Goal: Complete application form

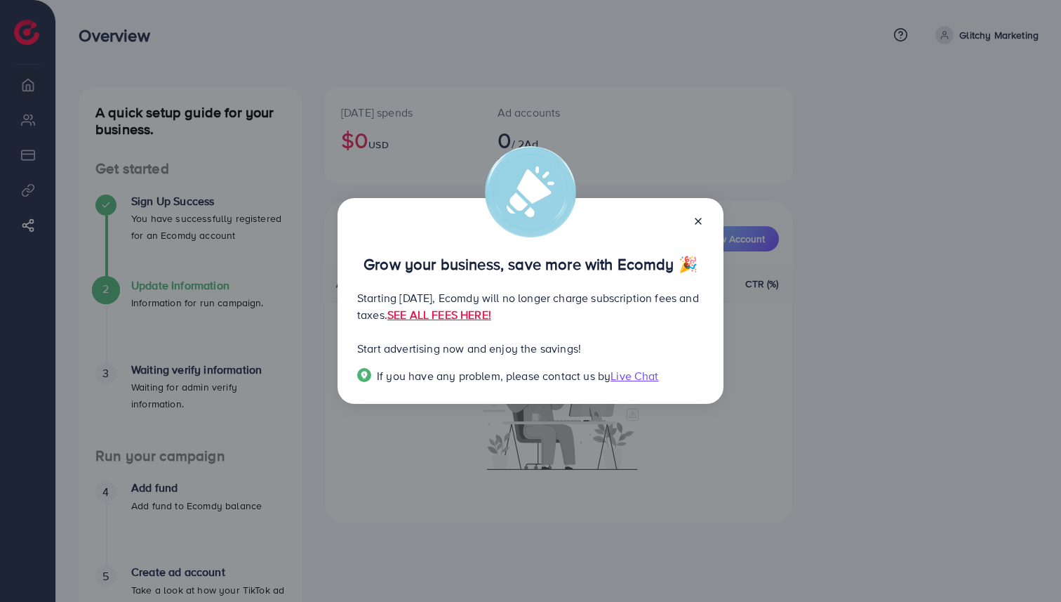
click at [689, 212] on div at bounding box center [693, 220] width 22 height 16
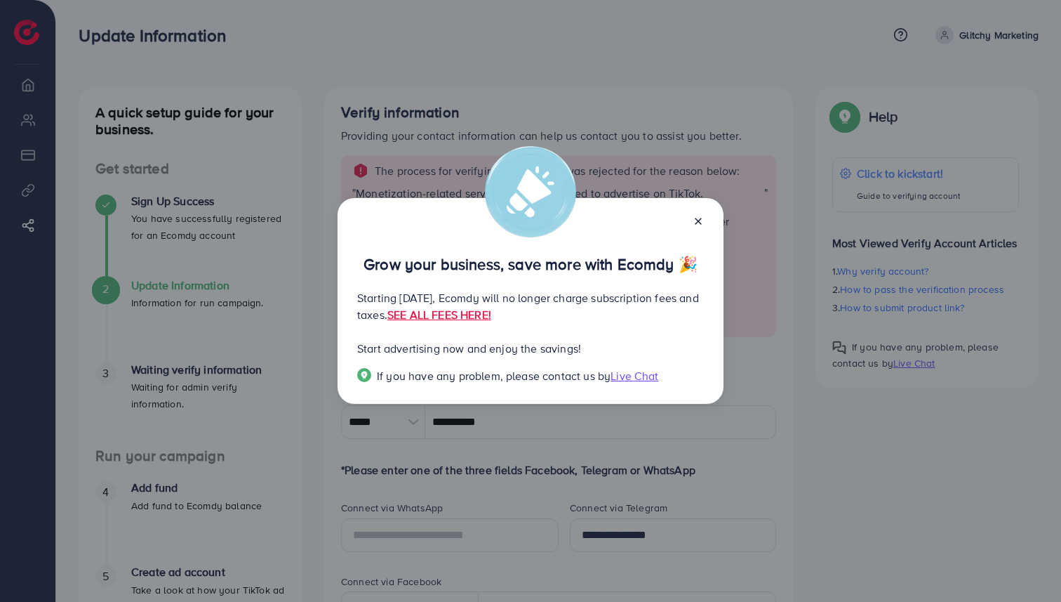
click at [701, 218] on icon at bounding box center [698, 221] width 11 height 11
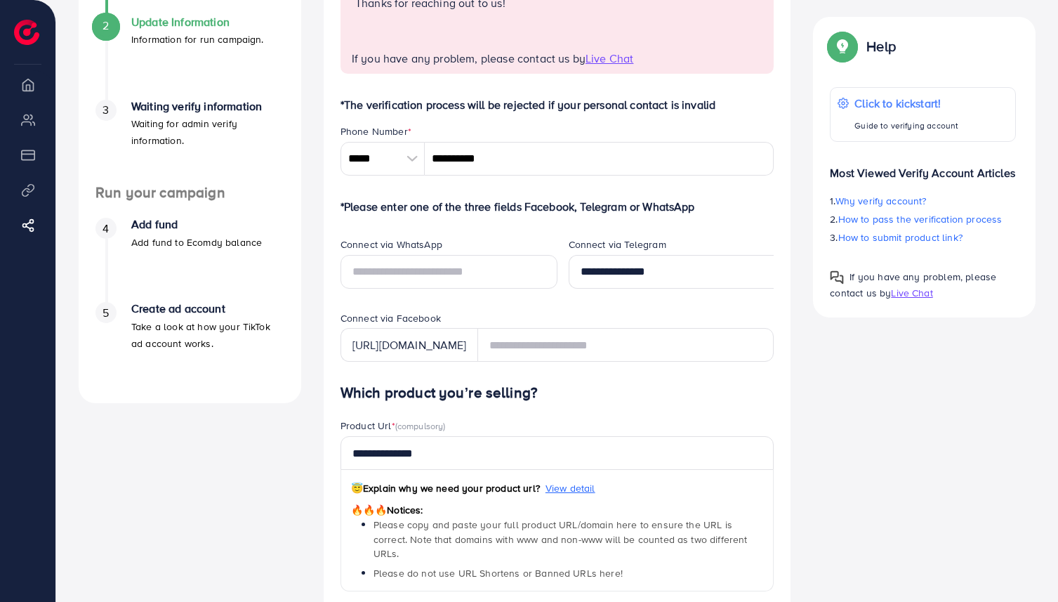
scroll to position [226, 0]
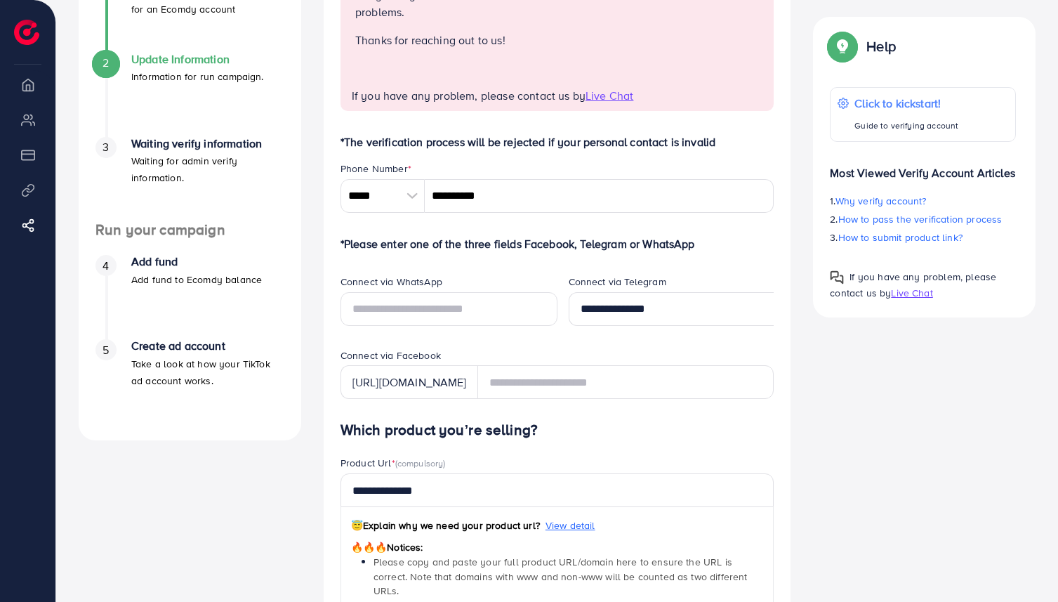
click at [27, 83] on li "Overview" at bounding box center [27, 84] width 55 height 28
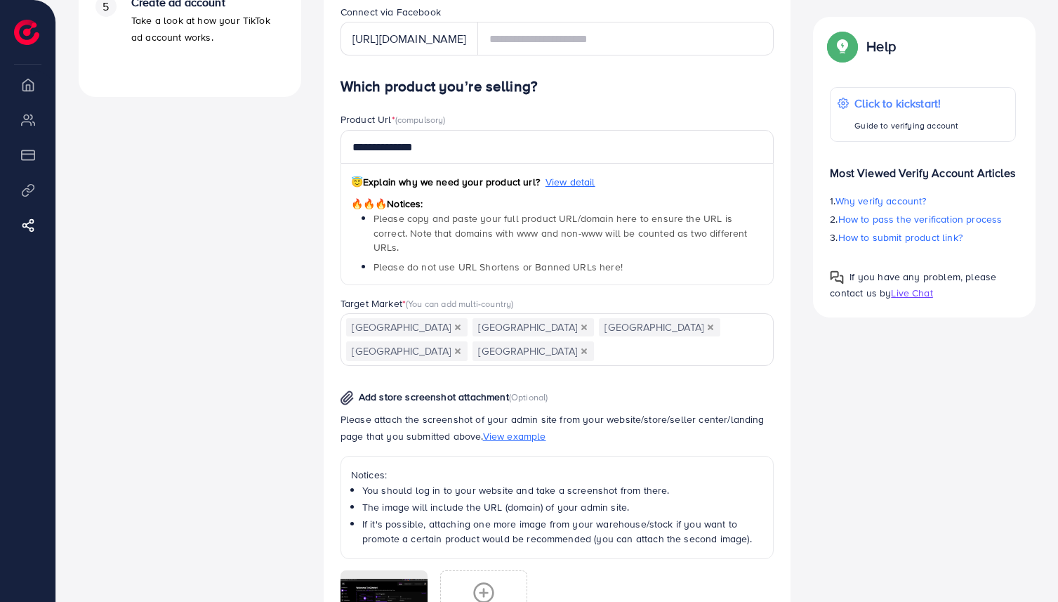
scroll to position [523, 0]
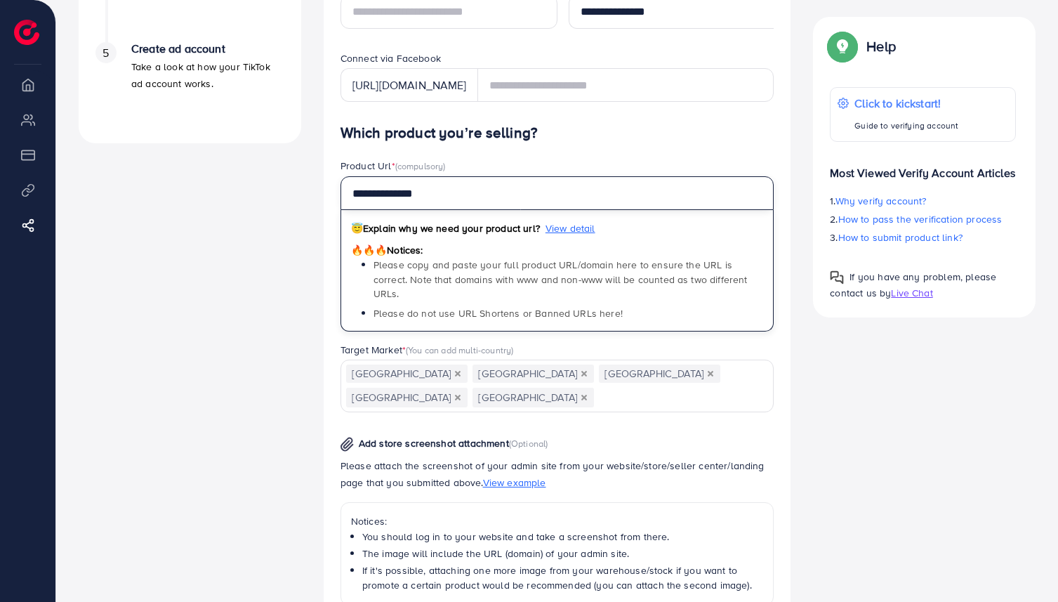
drag, startPoint x: 460, startPoint y: 192, endPoint x: 303, endPoint y: 148, distance: 163.2
click at [304, 150] on div "A quick setup guide for your business. Get started Sign Up Success You have suc…" at bounding box center [556, 191] width 979 height 1254
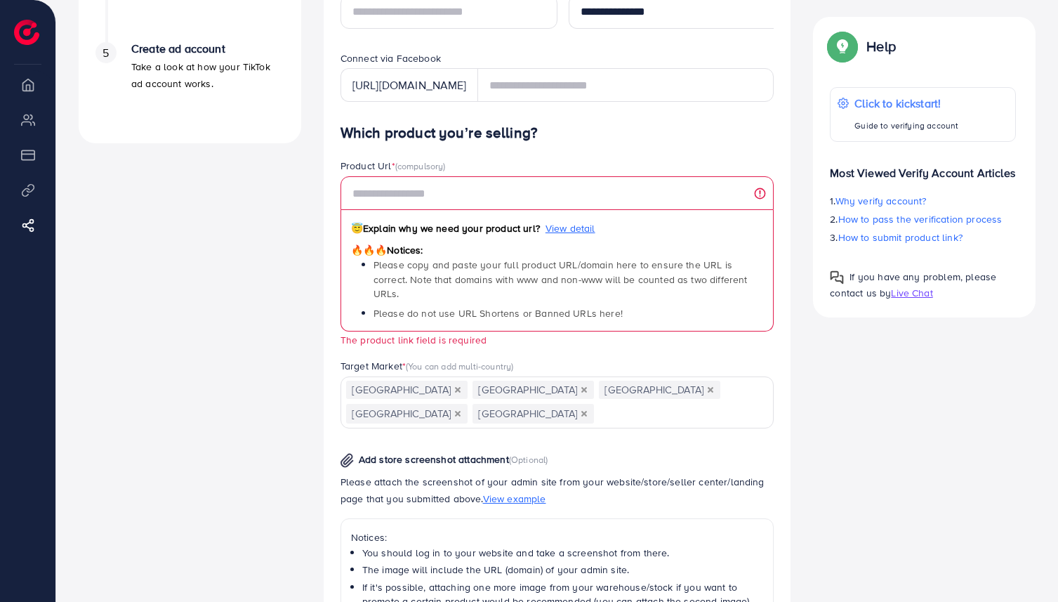
click at [650, 102] on form "*The verification process will be rejected if your personal contact is invalid …" at bounding box center [557, 326] width 434 height 981
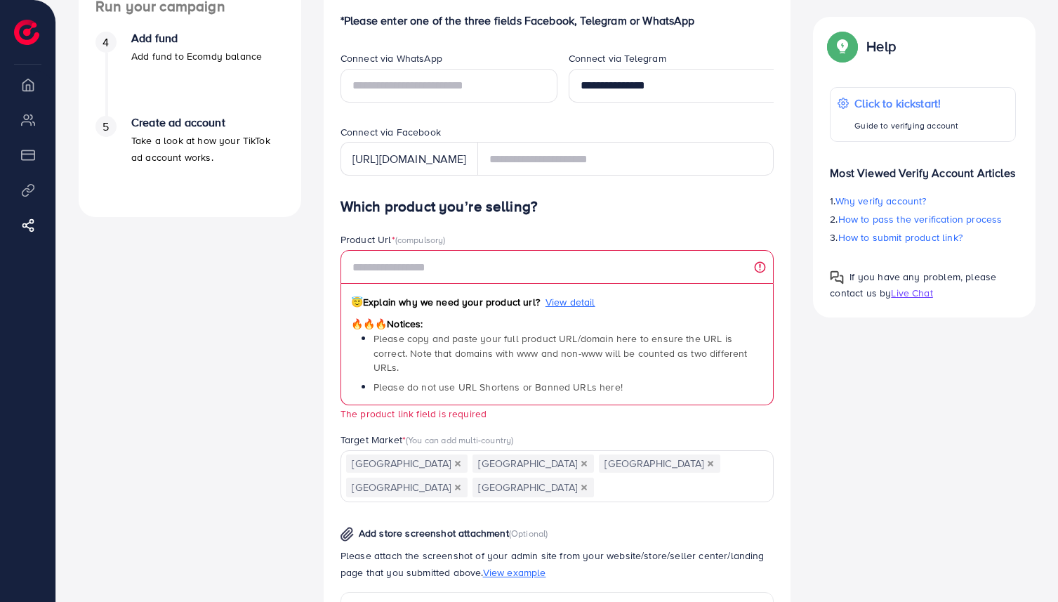
scroll to position [439, 0]
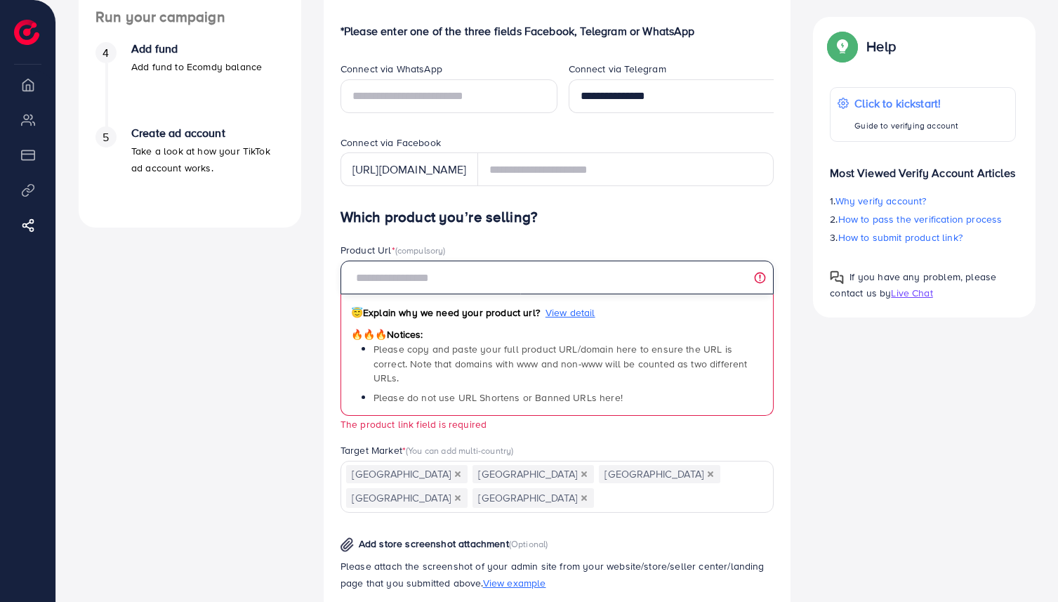
click at [529, 292] on input "text" at bounding box center [557, 277] width 434 height 34
click at [557, 246] on div "Product Url * (compulsory)" at bounding box center [557, 252] width 434 height 18
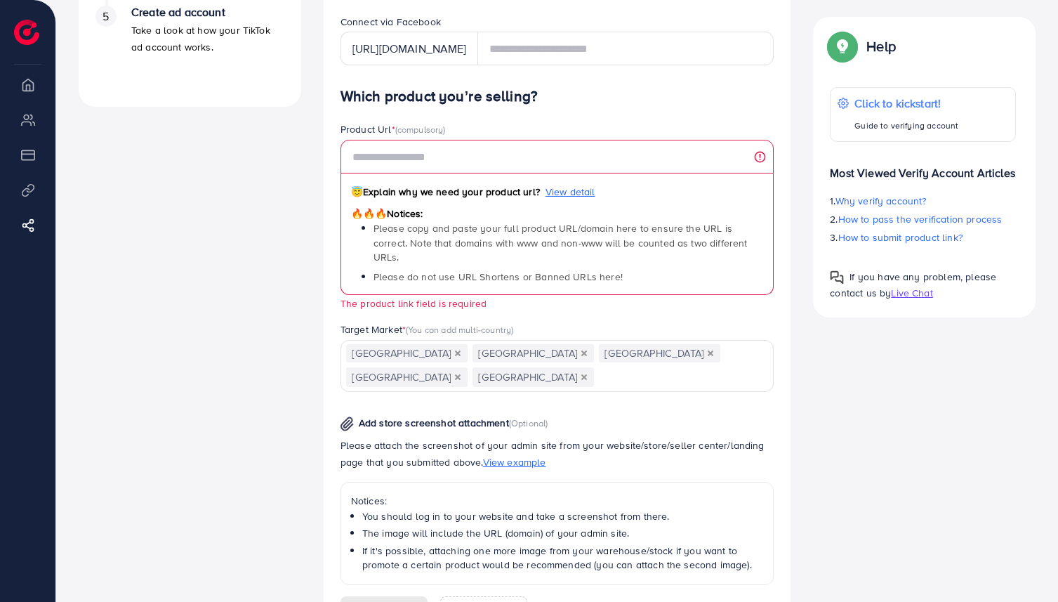
scroll to position [741, 0]
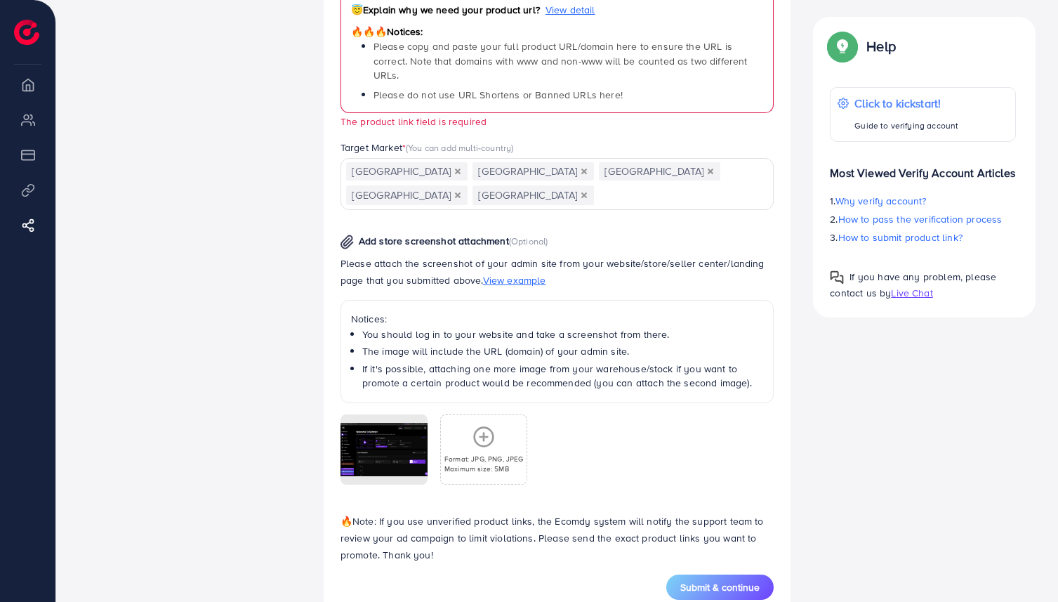
click at [581, 168] on icon "Deselect Australia" at bounding box center [584, 171] width 6 height 6
click at [488, 162] on span "[GEOGRAPHIC_DATA]" at bounding box center [532, 171] width 121 height 18
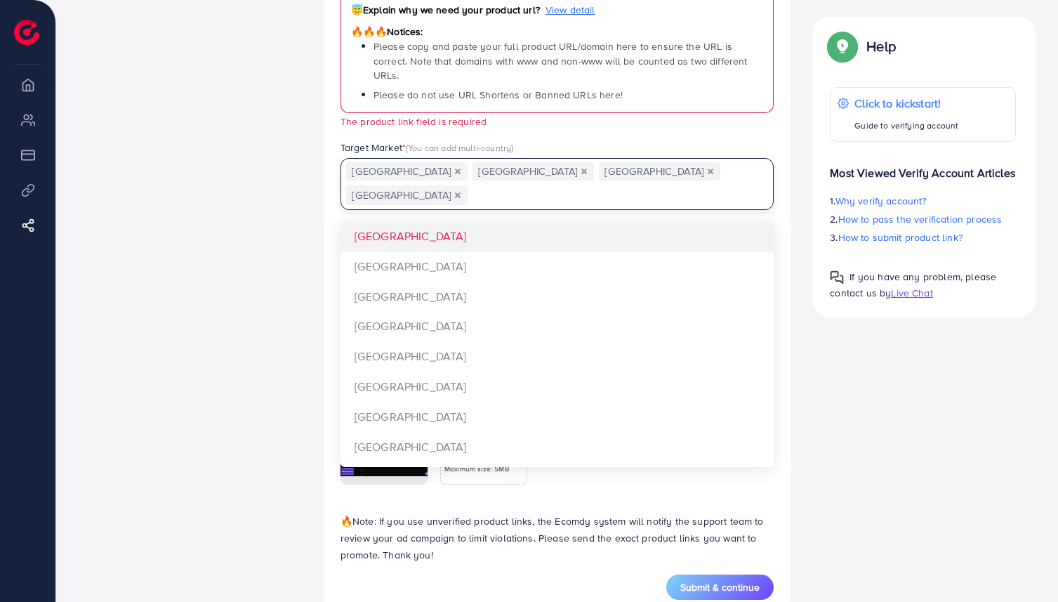
click at [581, 168] on icon "Deselect United Kingdom" at bounding box center [584, 171] width 6 height 6
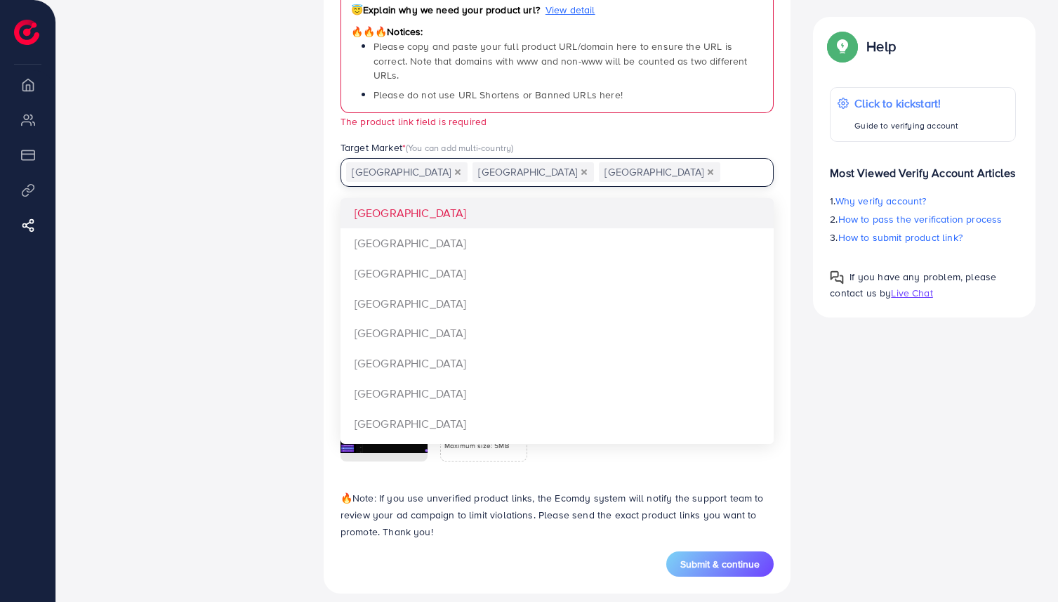
click at [499, 162] on span "[GEOGRAPHIC_DATA]" at bounding box center [532, 172] width 121 height 20
click at [581, 168] on button "Deselect Philippines" at bounding box center [584, 171] width 7 height 7
click at [581, 169] on icon "Deselect Canada" at bounding box center [584, 172] width 6 height 6
click at [484, 141] on span "(You can add multi-country)" at bounding box center [459, 147] width 107 height 13
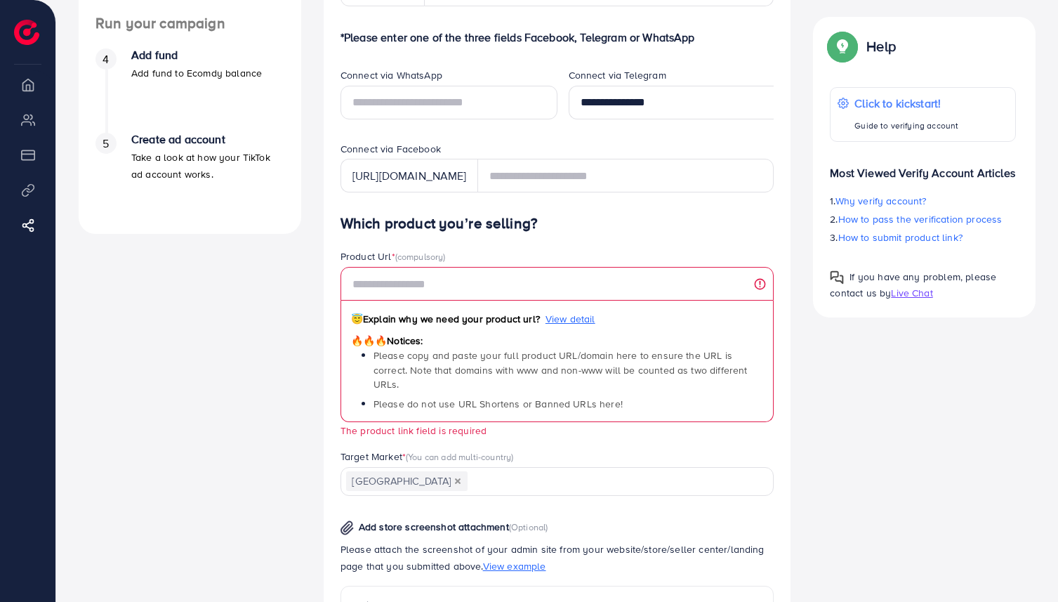
scroll to position [360, 0]
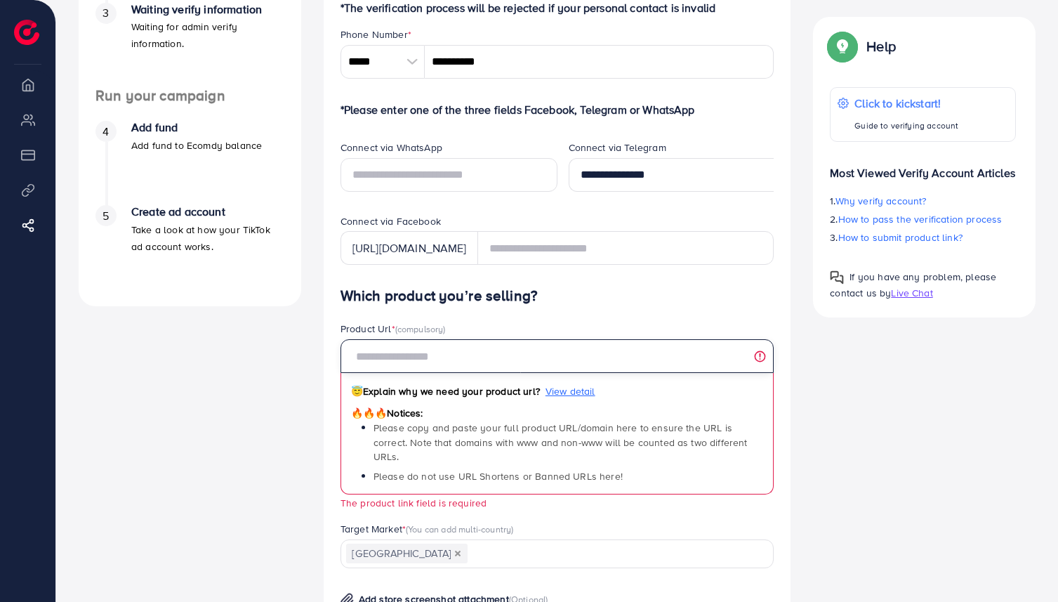
click at [511, 346] on input "text" at bounding box center [557, 356] width 434 height 34
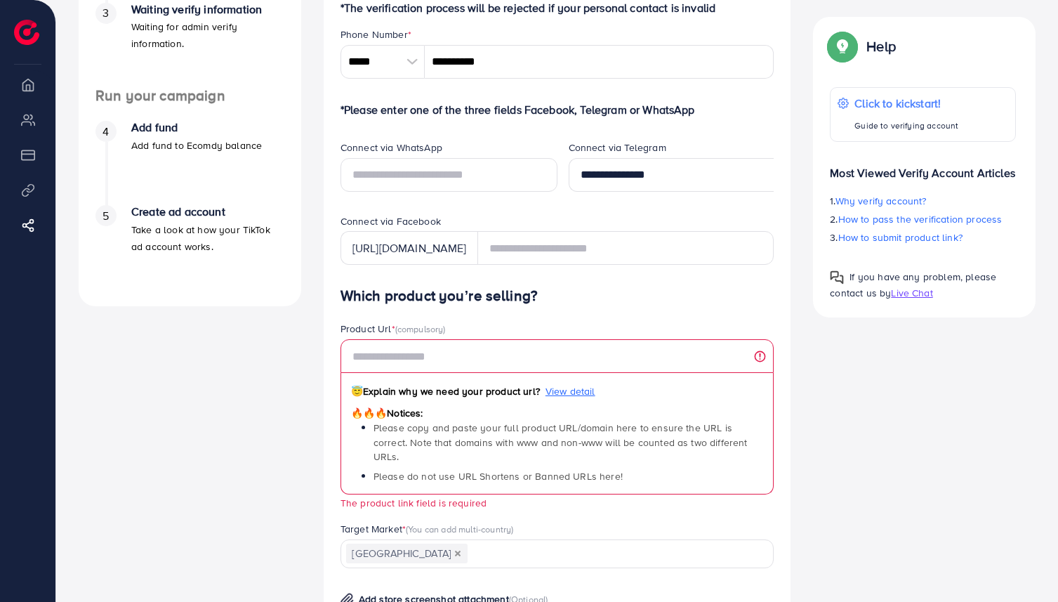
click at [495, 313] on div "Which product you’re selling? Product Url * (compulsory) 😇 Explain why we need …" at bounding box center [557, 609] width 434 height 645
